Goal: Register for event/course

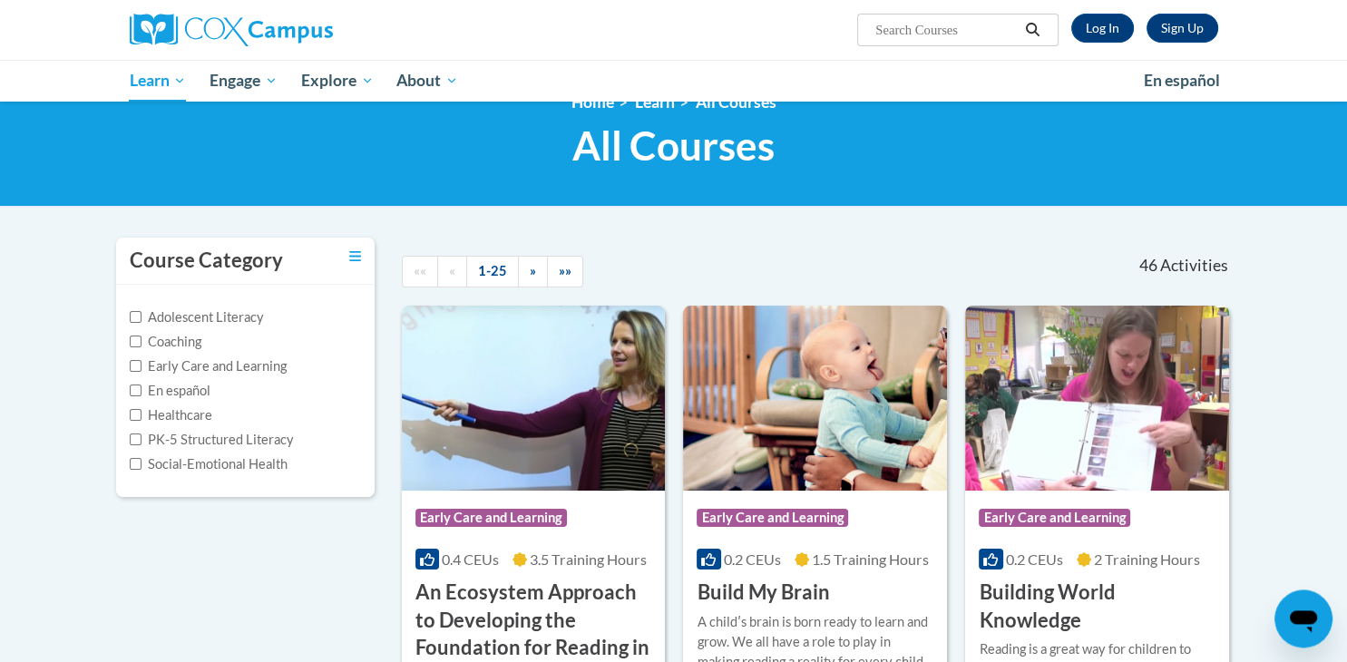
scroll to position [33, 0]
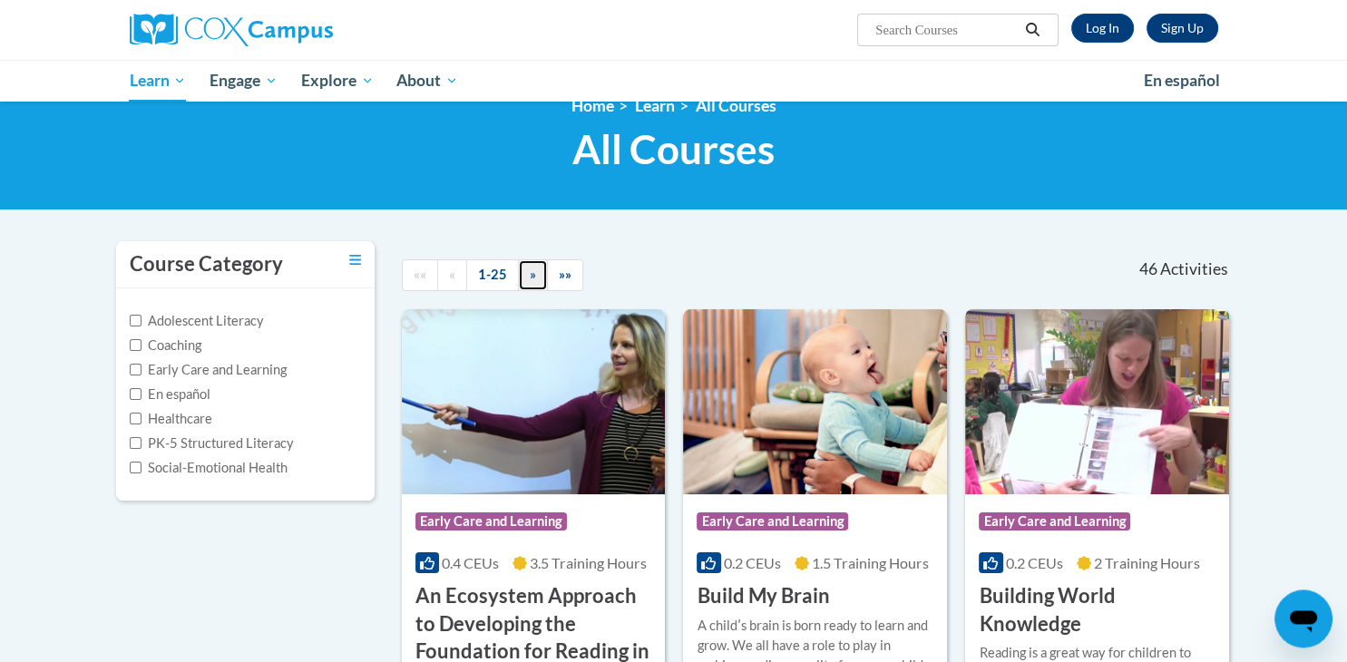
click at [533, 278] on span "»" at bounding box center [533, 274] width 6 height 15
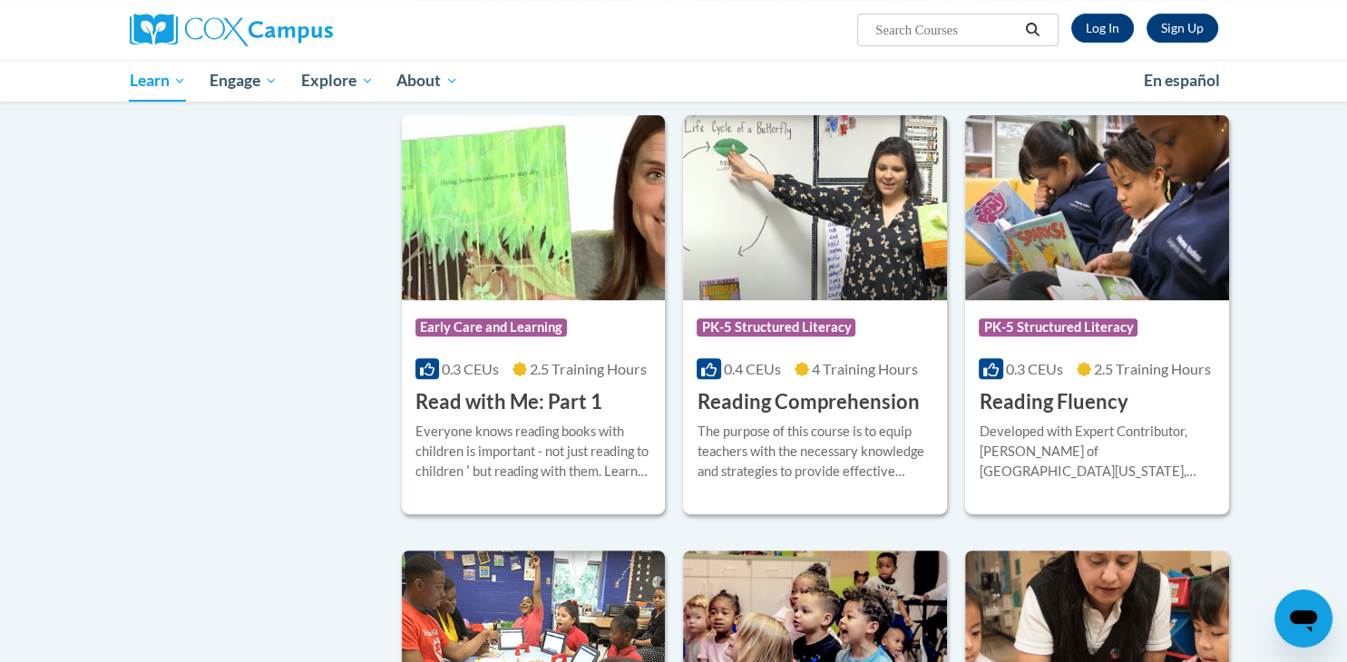
scroll to position [665, 0]
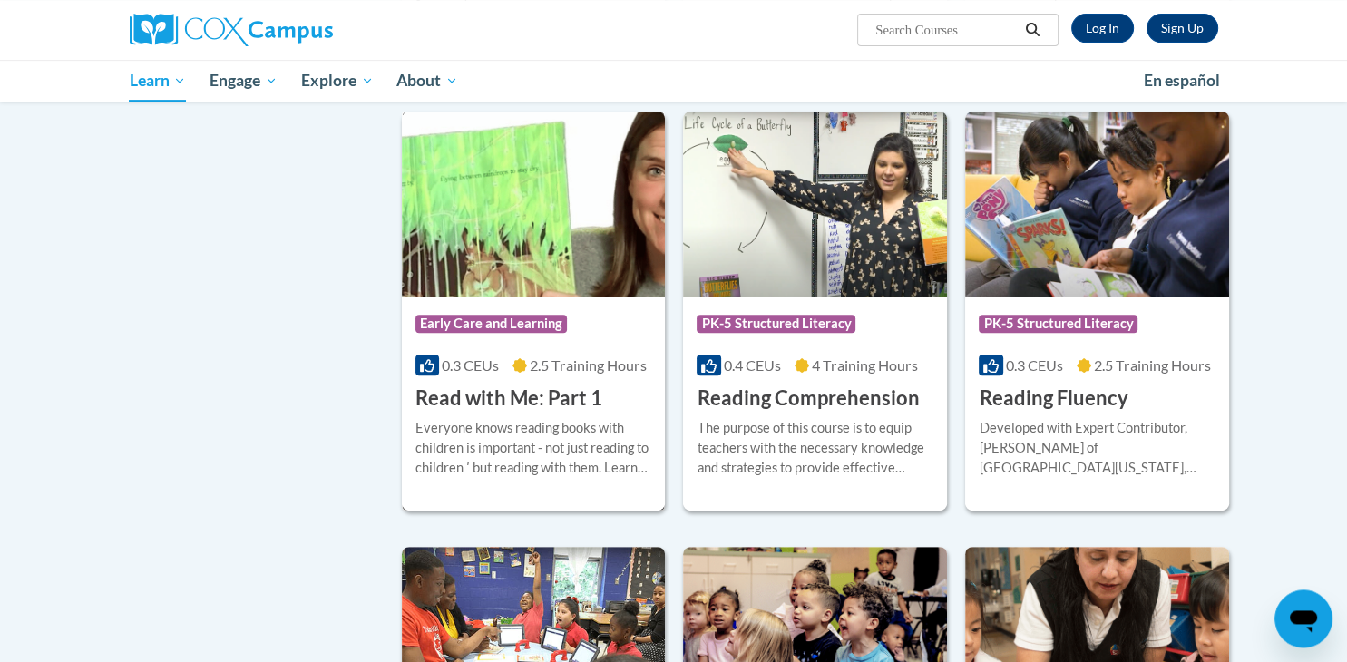
click at [593, 338] on div "Course Category: Early Care and Learning" at bounding box center [534, 326] width 237 height 41
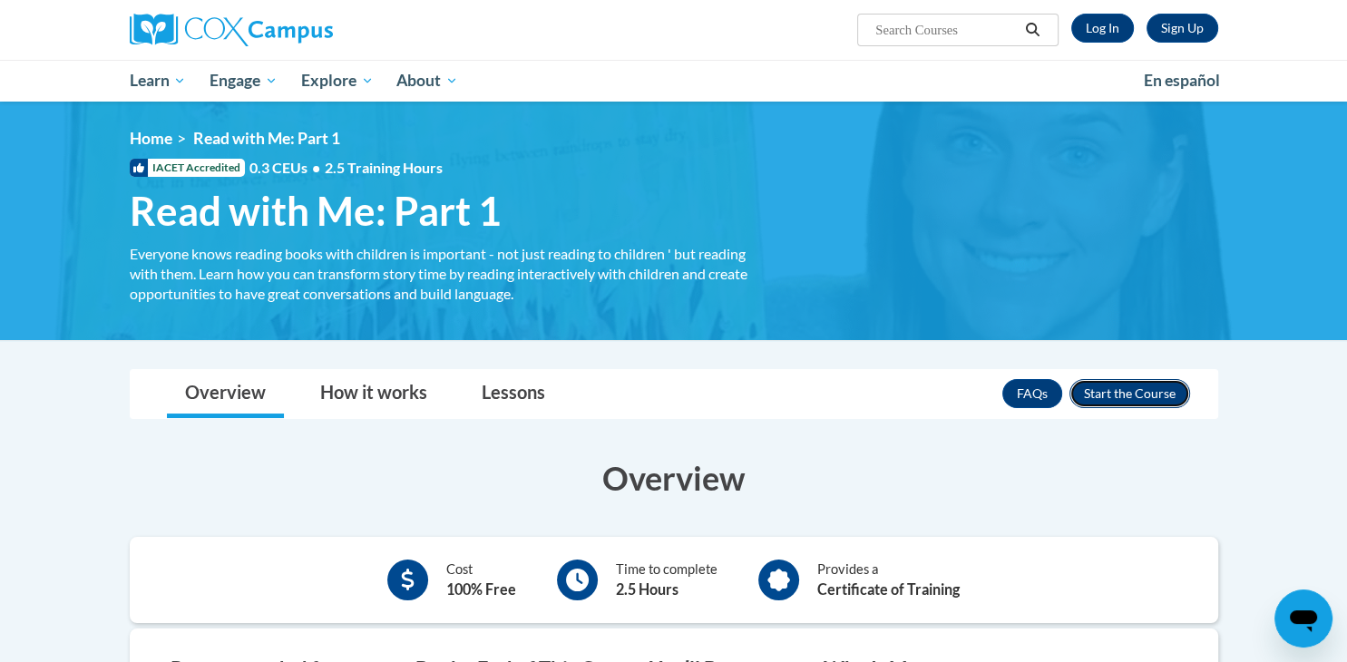
click at [1114, 388] on button "Enroll" at bounding box center [1130, 393] width 121 height 29
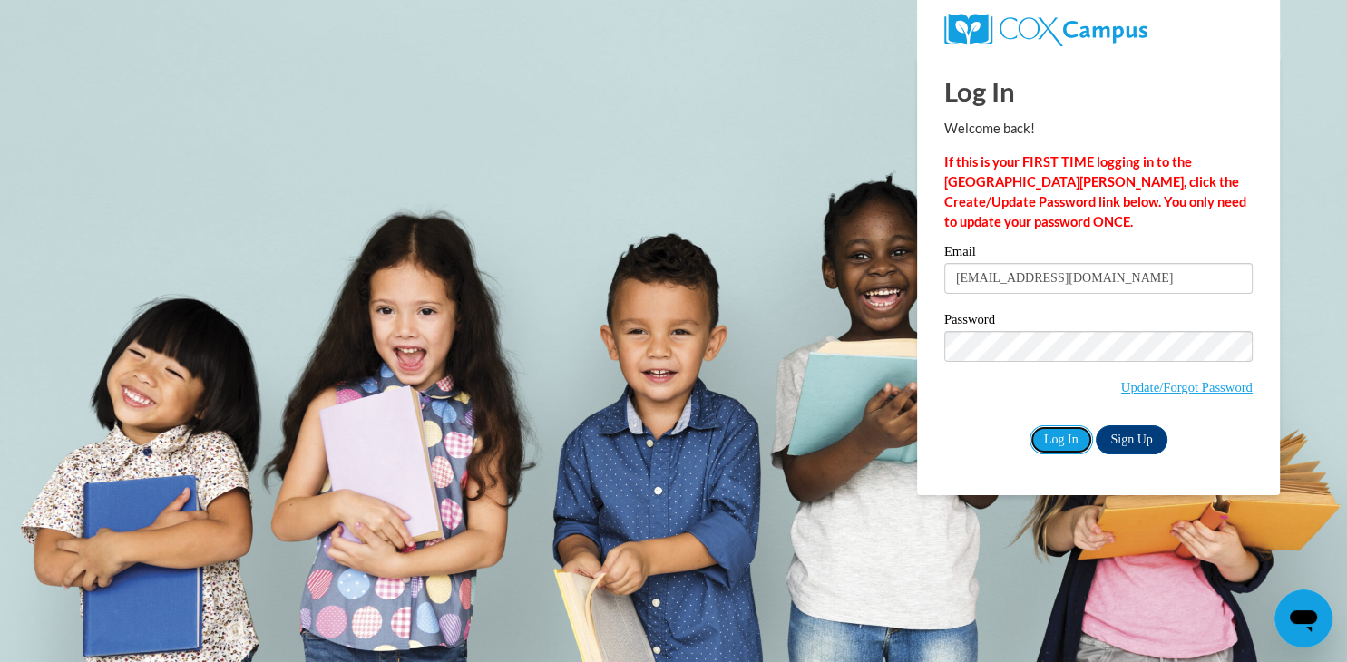
click at [1054, 433] on input "Log In" at bounding box center [1062, 440] width 64 height 29
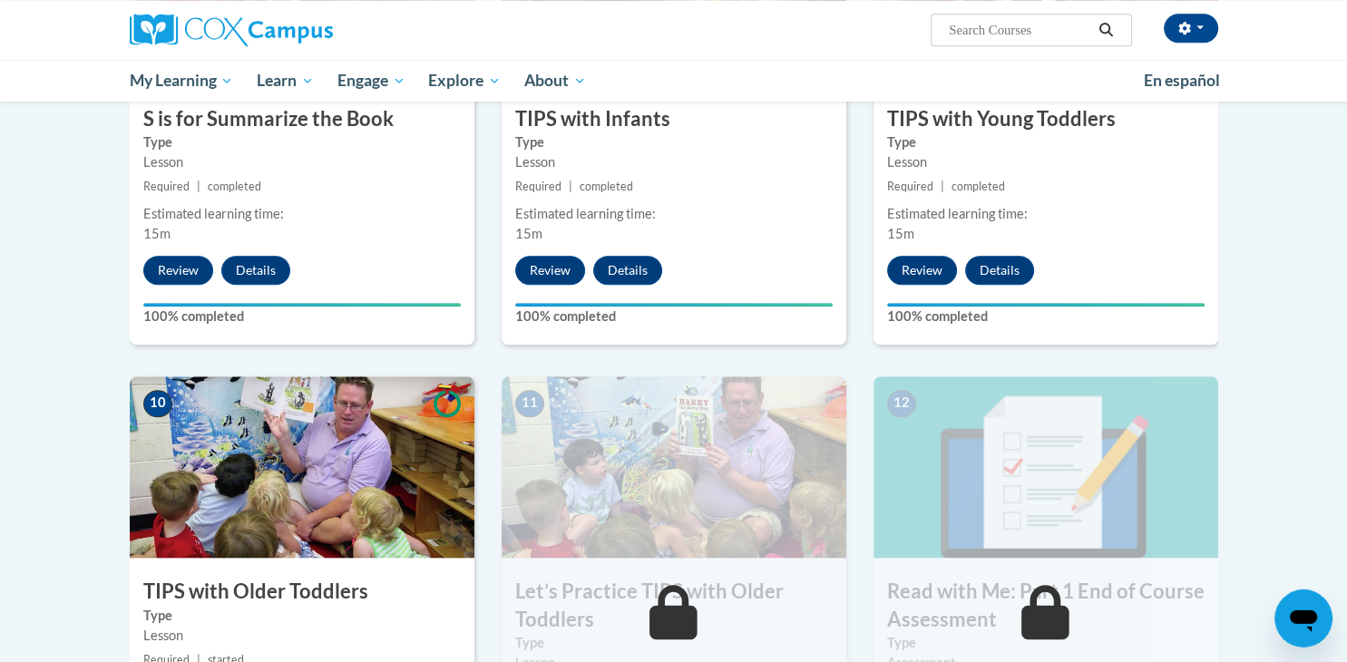
scroll to position [1734, 0]
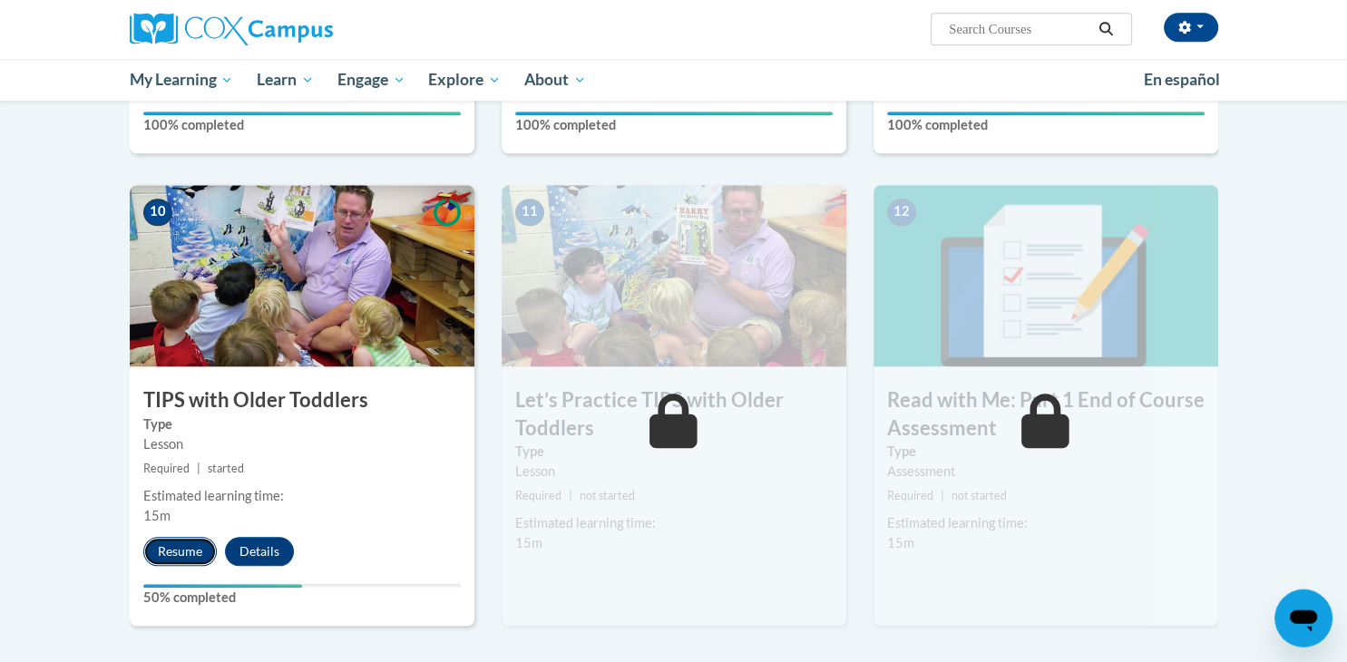
click at [200, 543] on button "Resume" at bounding box center [179, 552] width 73 height 29
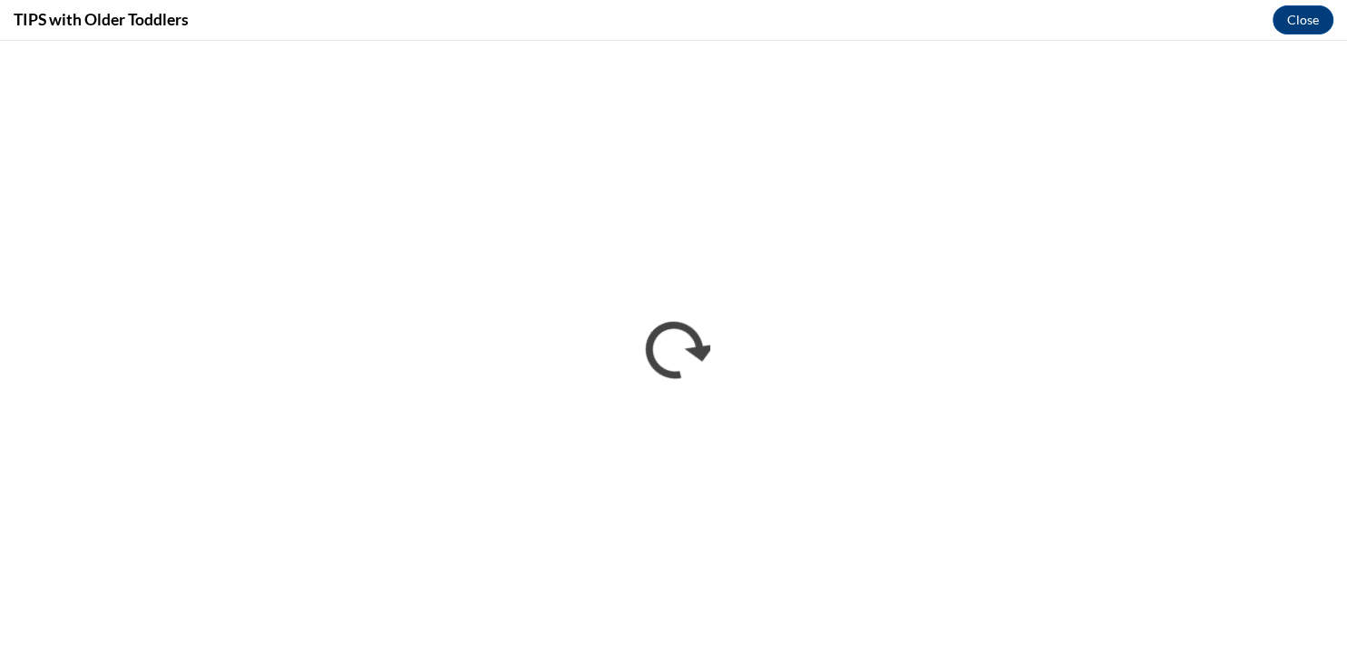
scroll to position [0, 0]
click at [1308, 10] on button "Close" at bounding box center [1303, 19] width 61 height 29
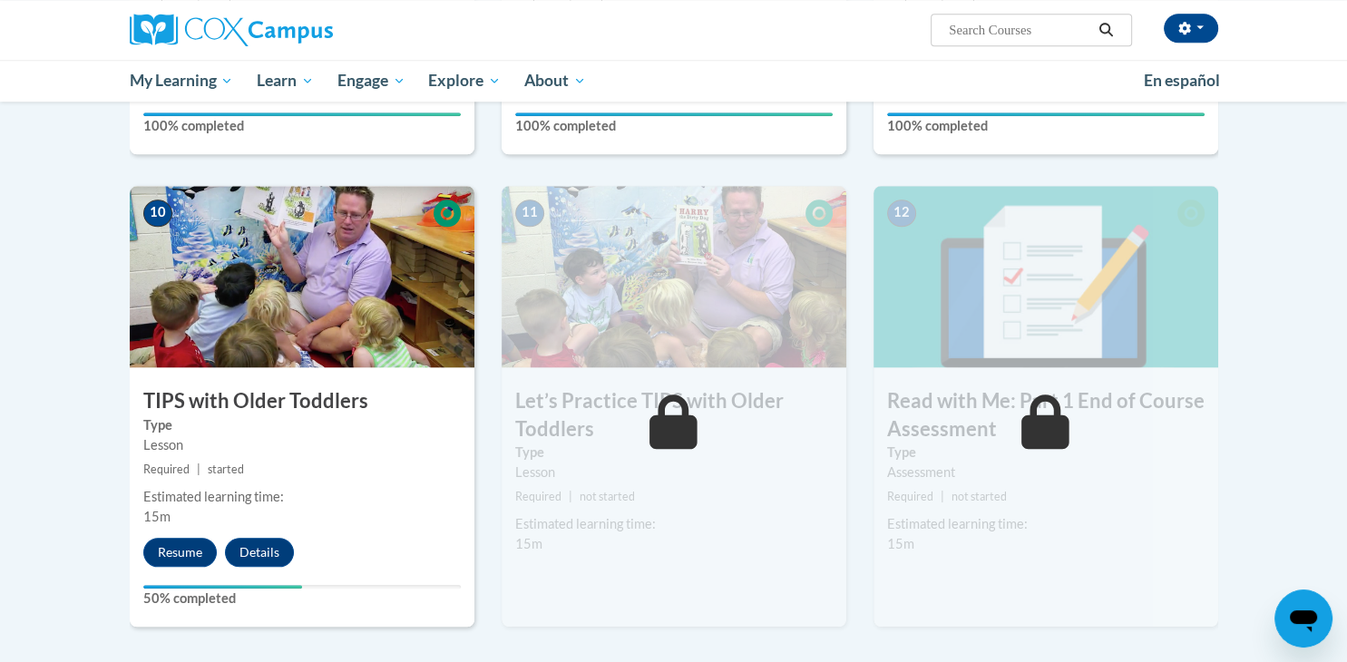
scroll to position [1901, 0]
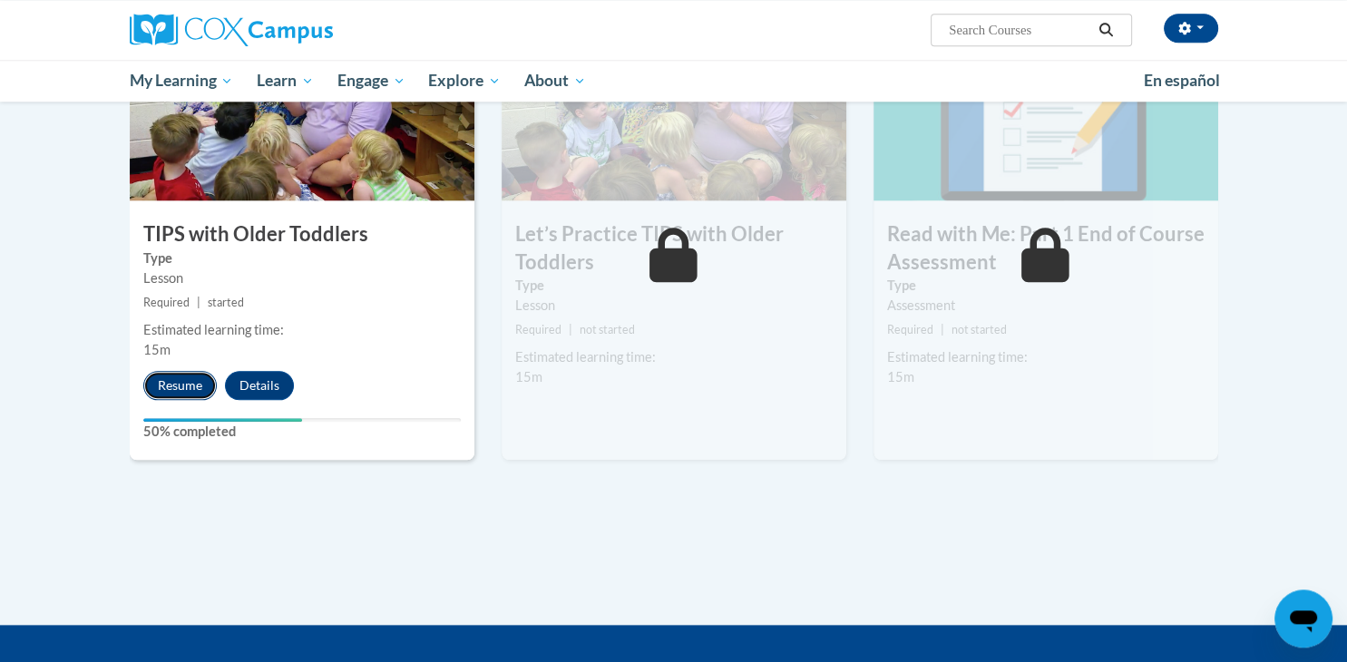
click at [175, 376] on button "Resume" at bounding box center [179, 385] width 73 height 29
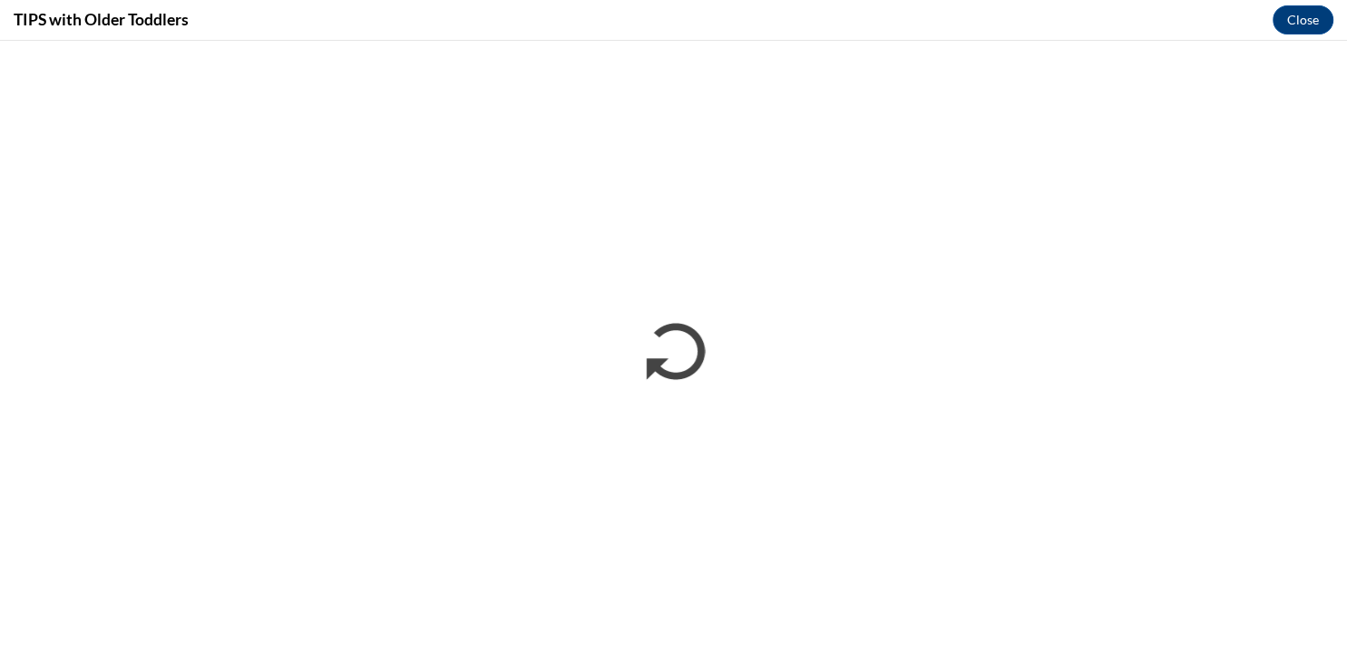
scroll to position [0, 0]
click at [1306, 13] on button "Close" at bounding box center [1303, 19] width 61 height 29
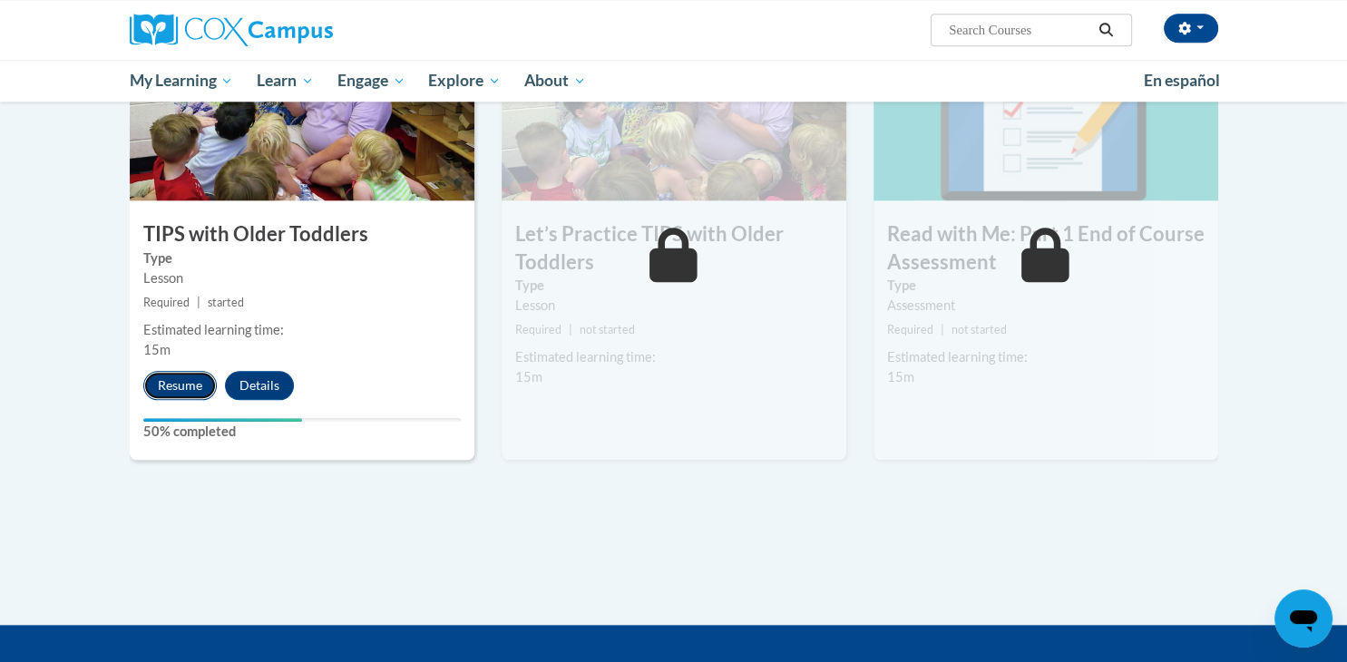
click at [172, 374] on button "Resume" at bounding box center [179, 385] width 73 height 29
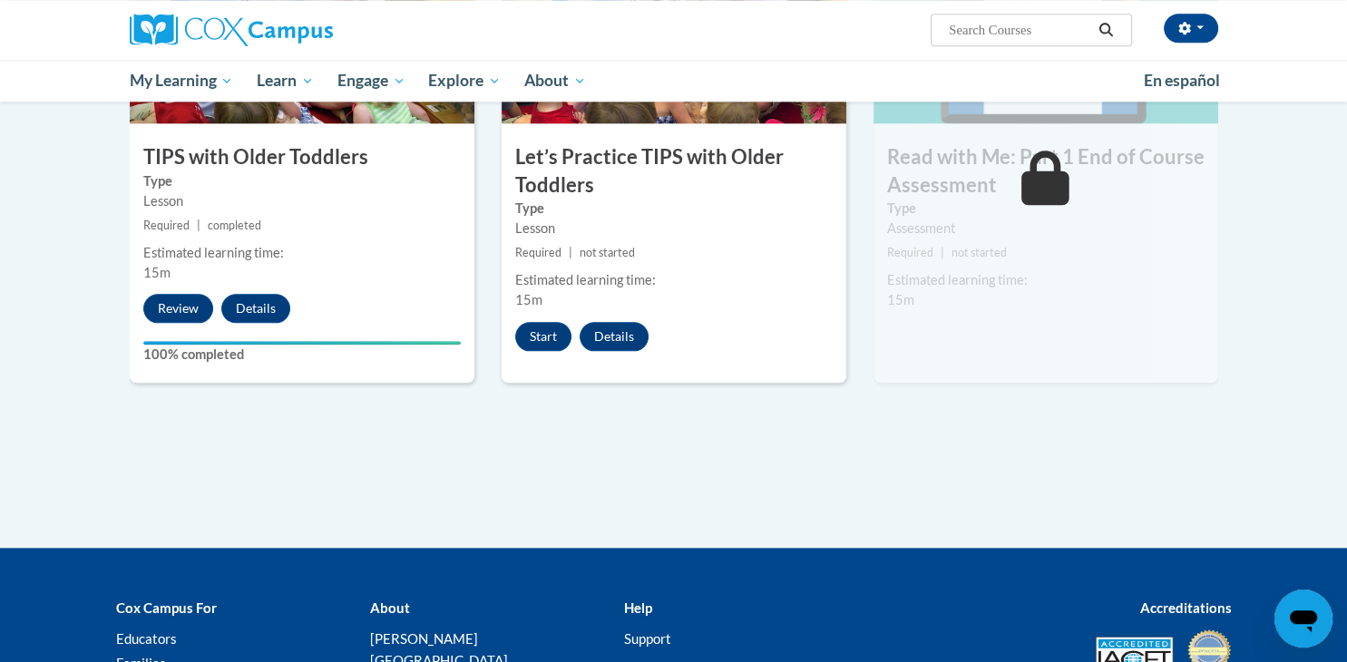
scroll to position [1979, 0]
click at [546, 326] on button "Start" at bounding box center [543, 335] width 56 height 29
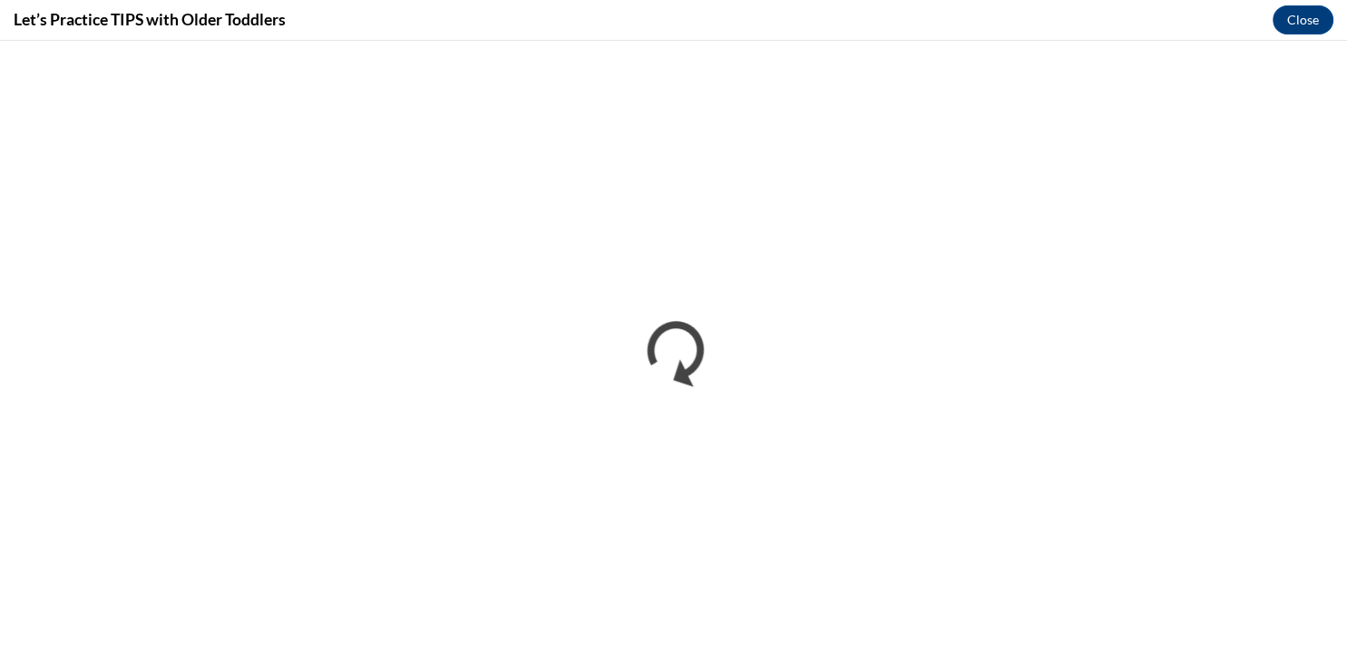
scroll to position [0, 0]
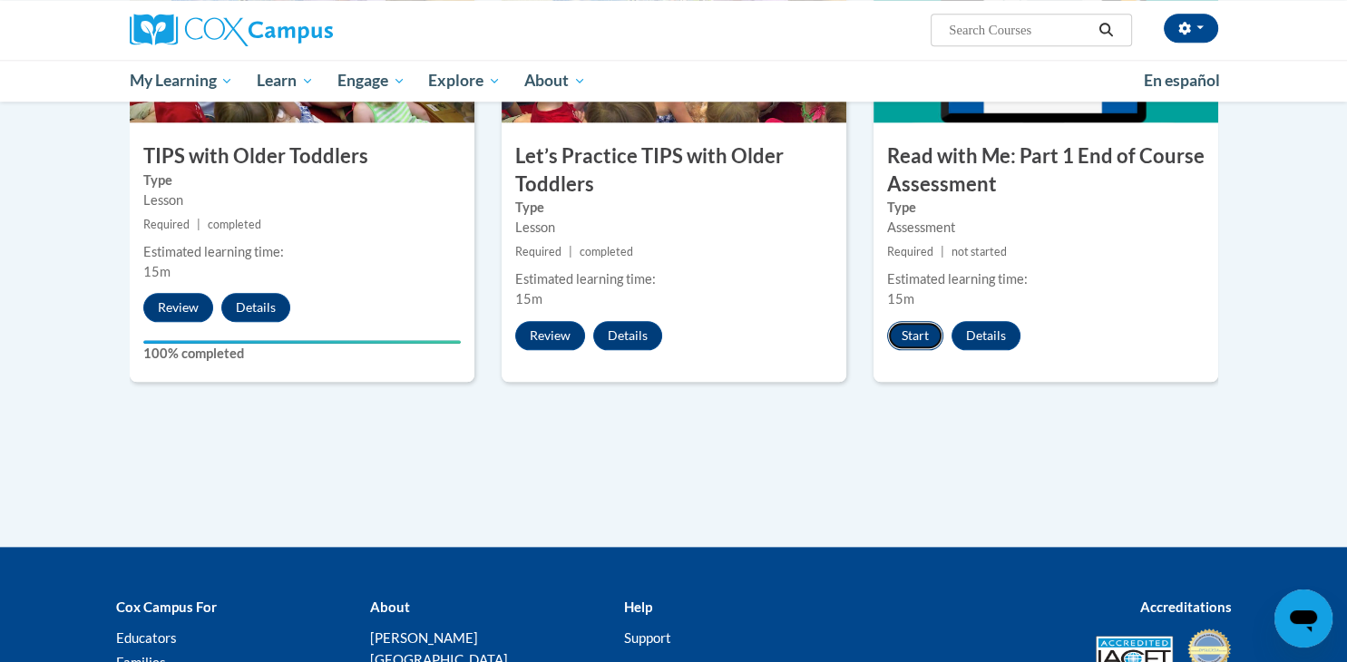
click at [913, 332] on button "Start" at bounding box center [915, 335] width 56 height 29
